Goal: Transaction & Acquisition: Subscribe to service/newsletter

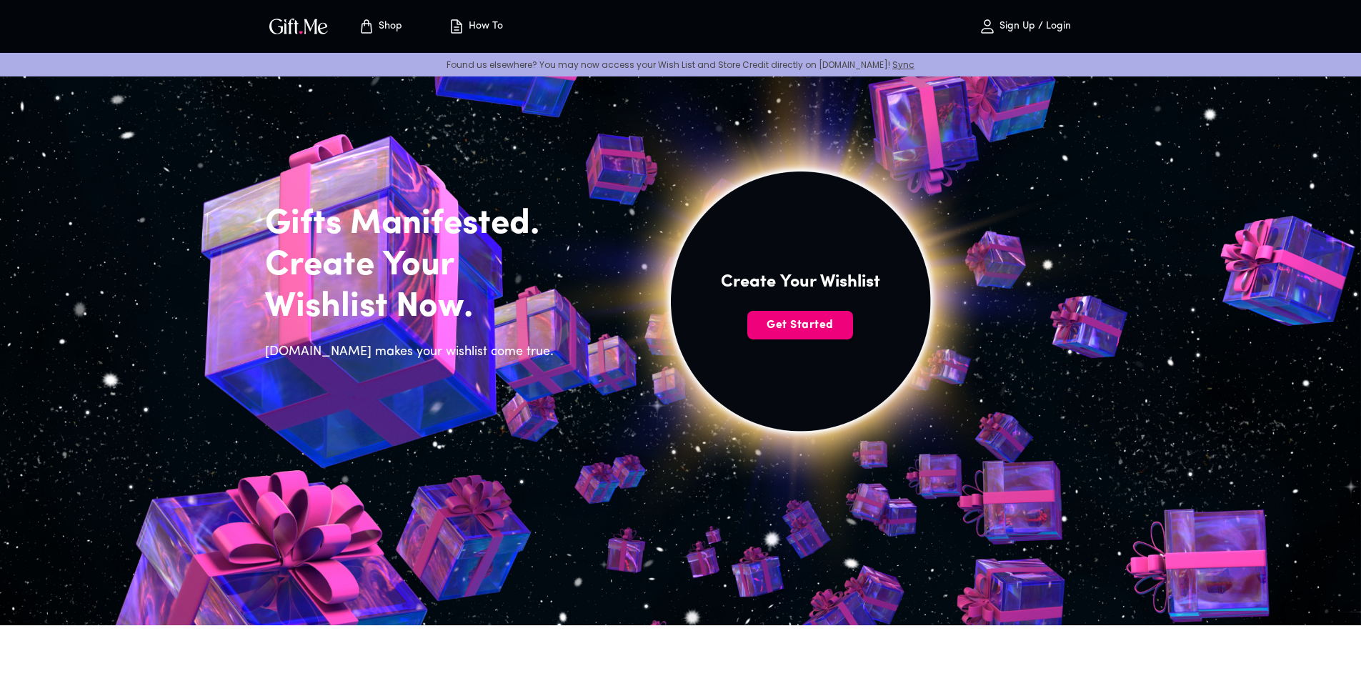
click at [780, 332] on span "Get Started" at bounding box center [800, 325] width 106 height 16
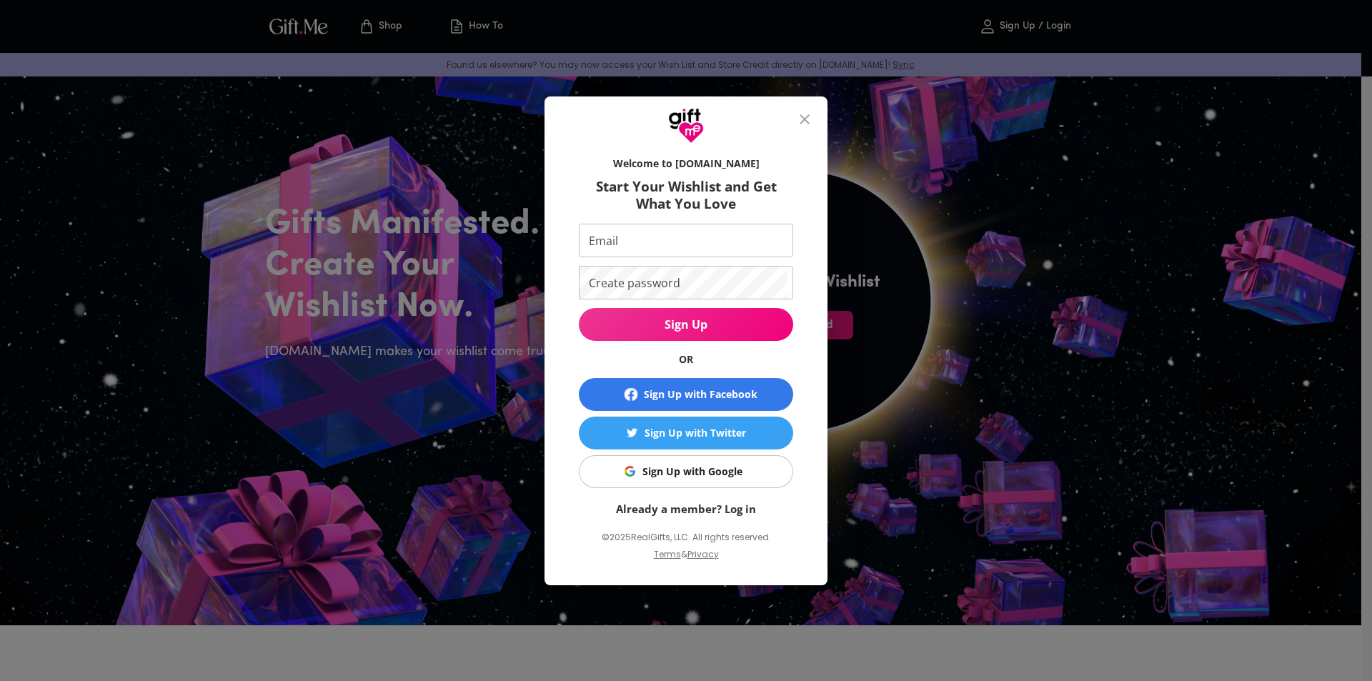
click at [682, 477] on div "Sign Up with Google" at bounding box center [692, 472] width 100 height 16
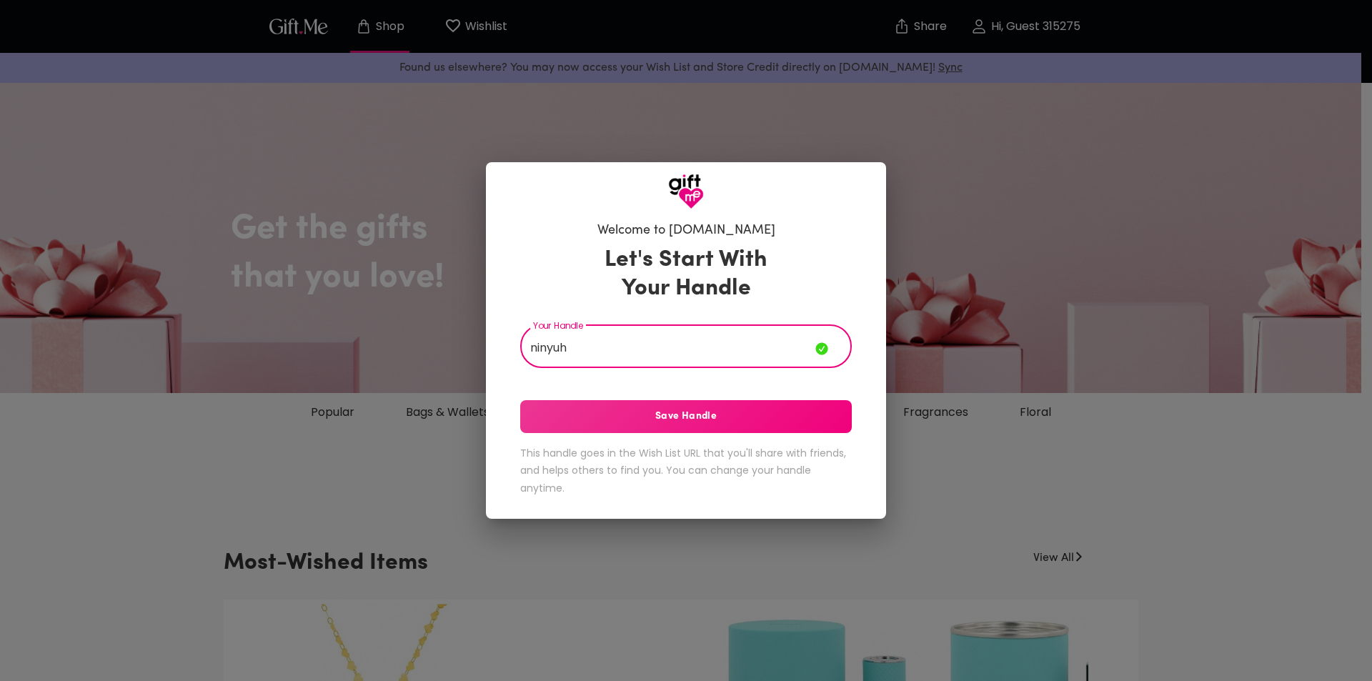
type input "ninyuh"
click at [678, 426] on button "Save Handle" at bounding box center [686, 416] width 332 height 33
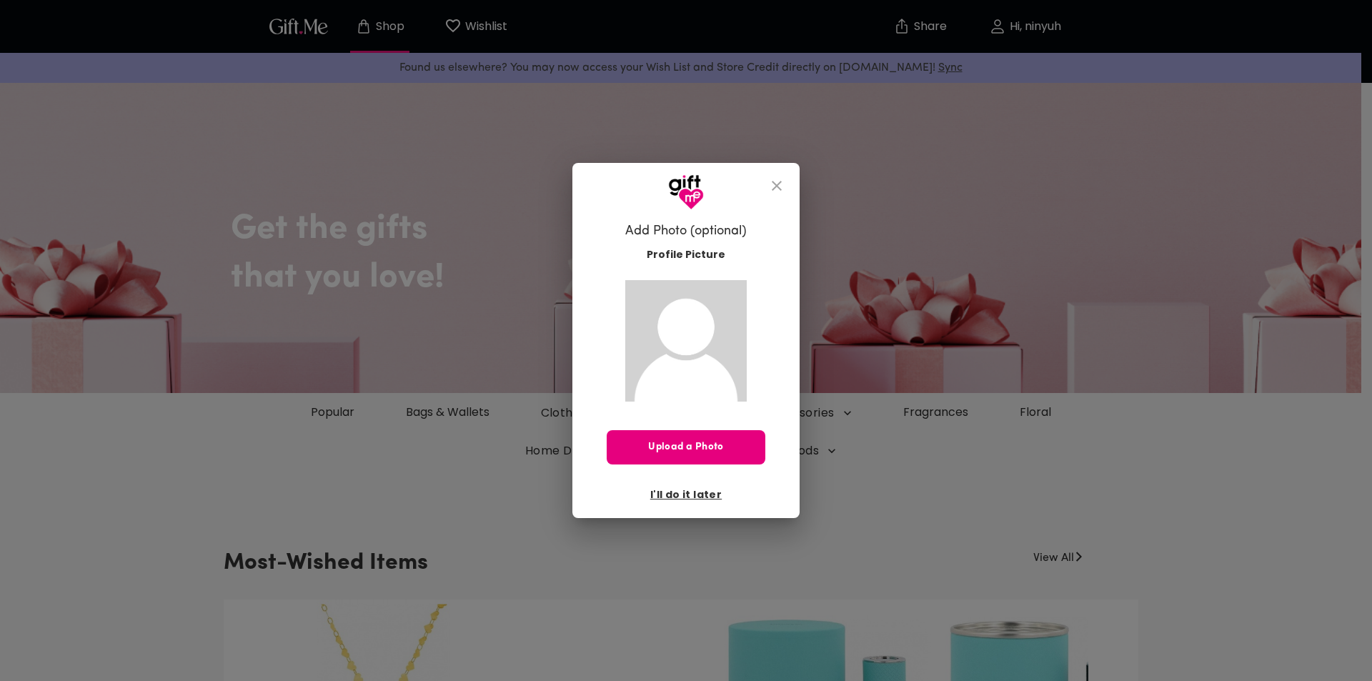
click at [780, 177] on icon "close" at bounding box center [776, 185] width 17 height 17
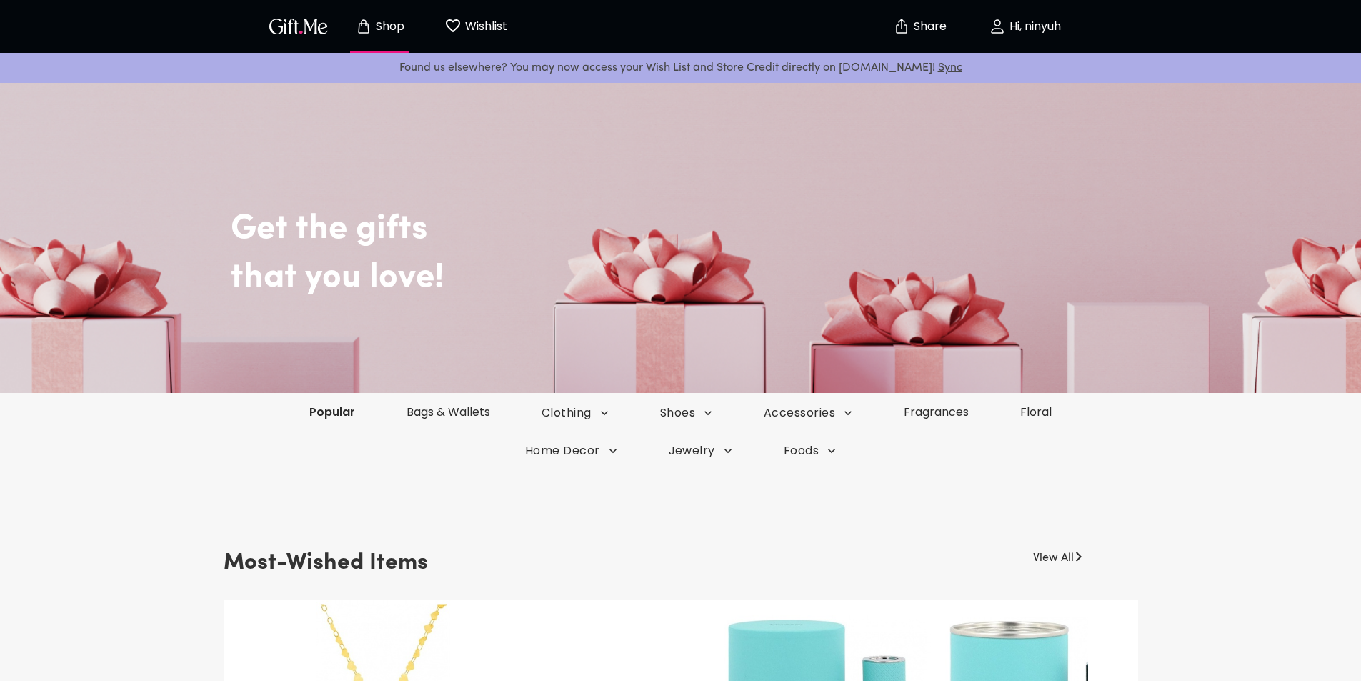
click at [359, 417] on link "Popular" at bounding box center [332, 412] width 97 height 16
